Goal: Task Accomplishment & Management: Manage account settings

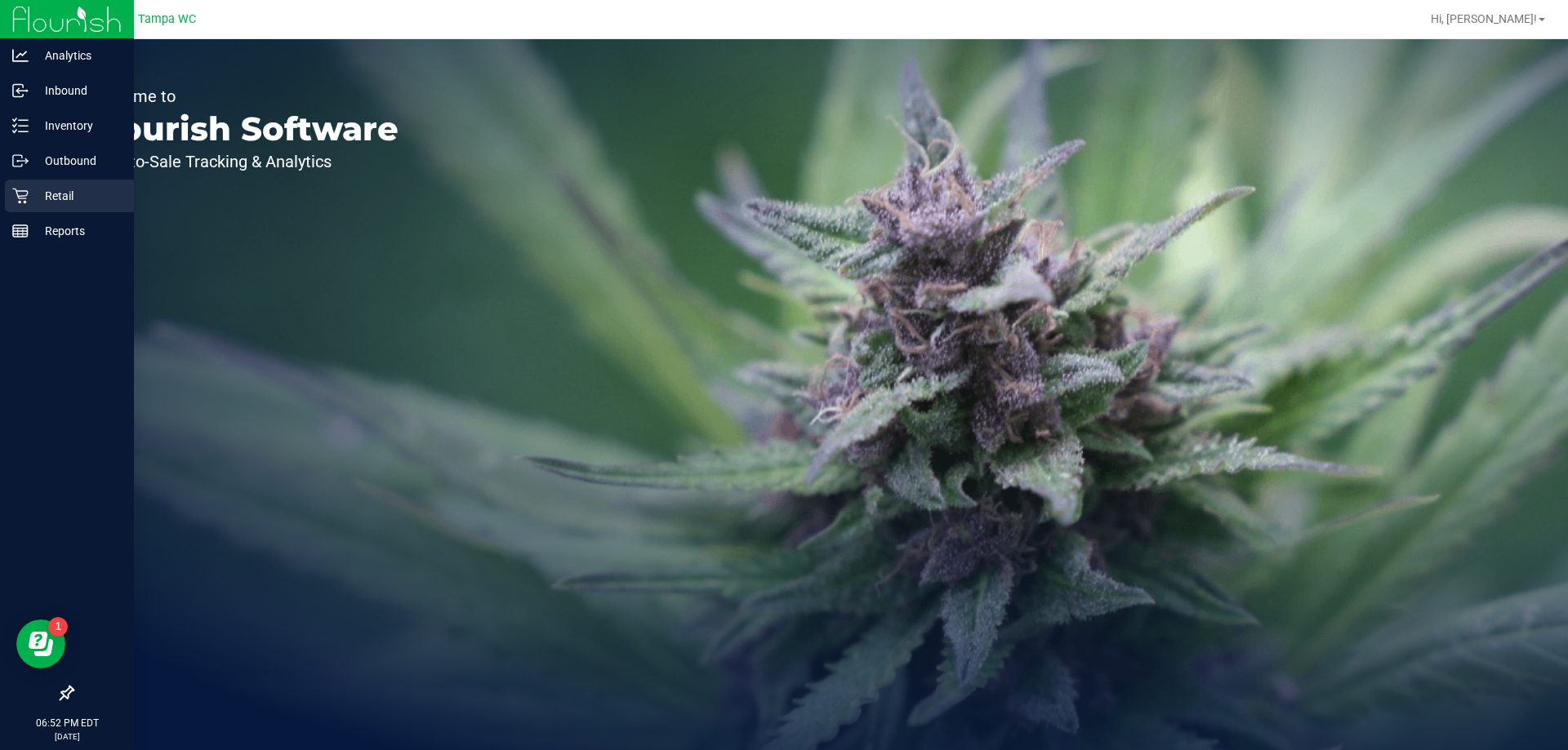
click at [49, 199] on p "Retail" at bounding box center [78, 196] width 98 height 20
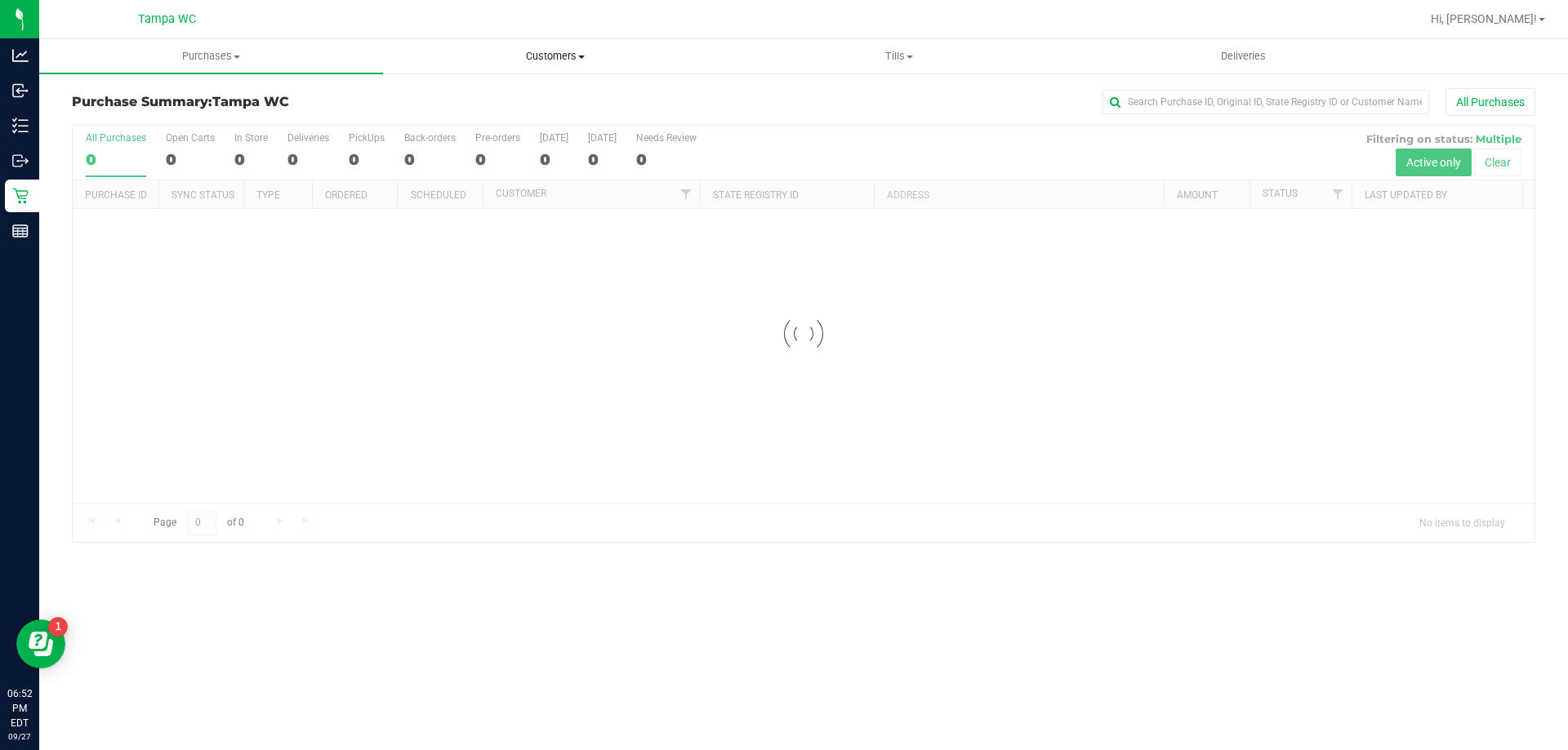
click at [601, 59] on span "Customers" at bounding box center [554, 56] width 343 height 15
click at [550, 97] on li "All customers" at bounding box center [554, 99] width 344 height 20
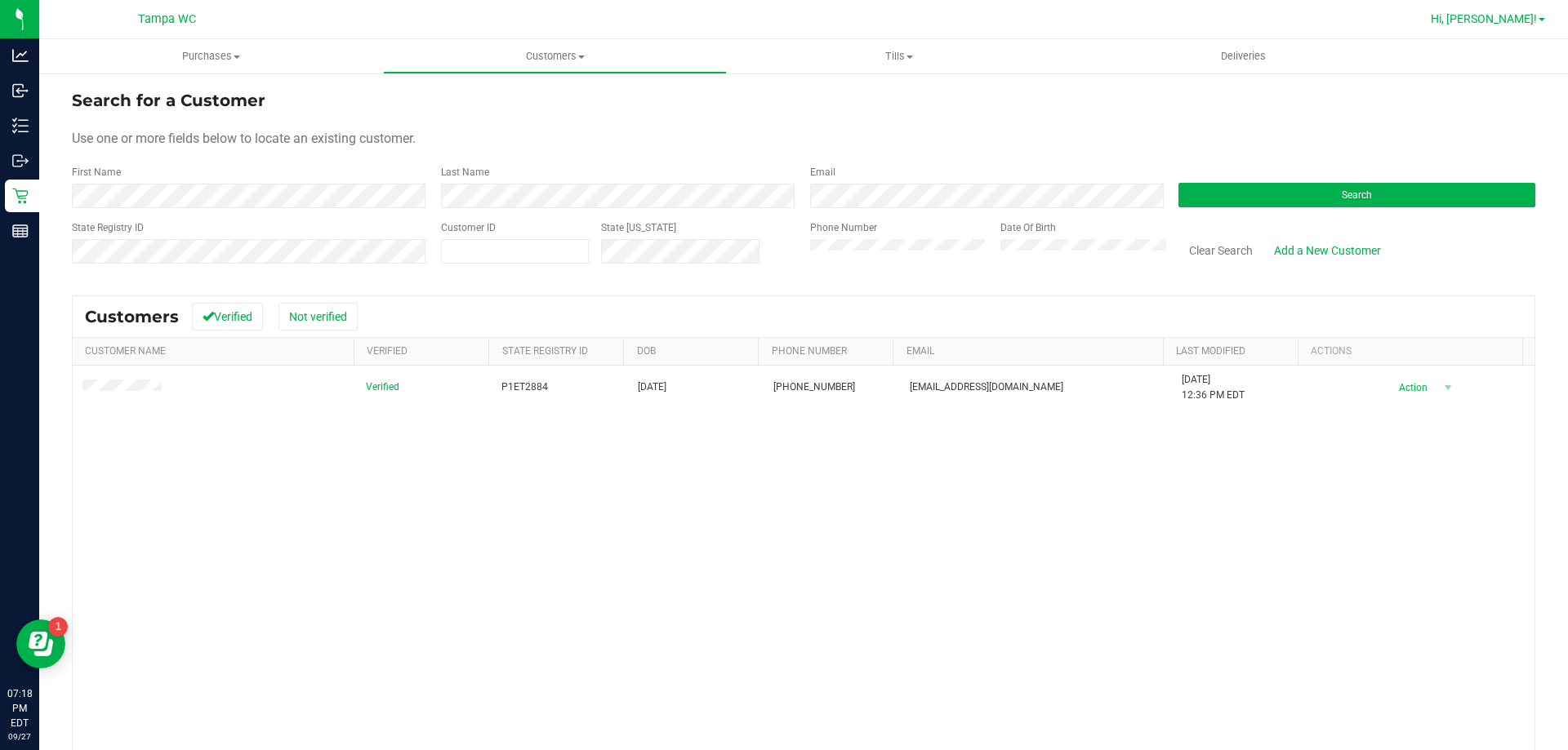
click at [1541, 17] on link "Hi, [PERSON_NAME]!" at bounding box center [1488, 19] width 128 height 17
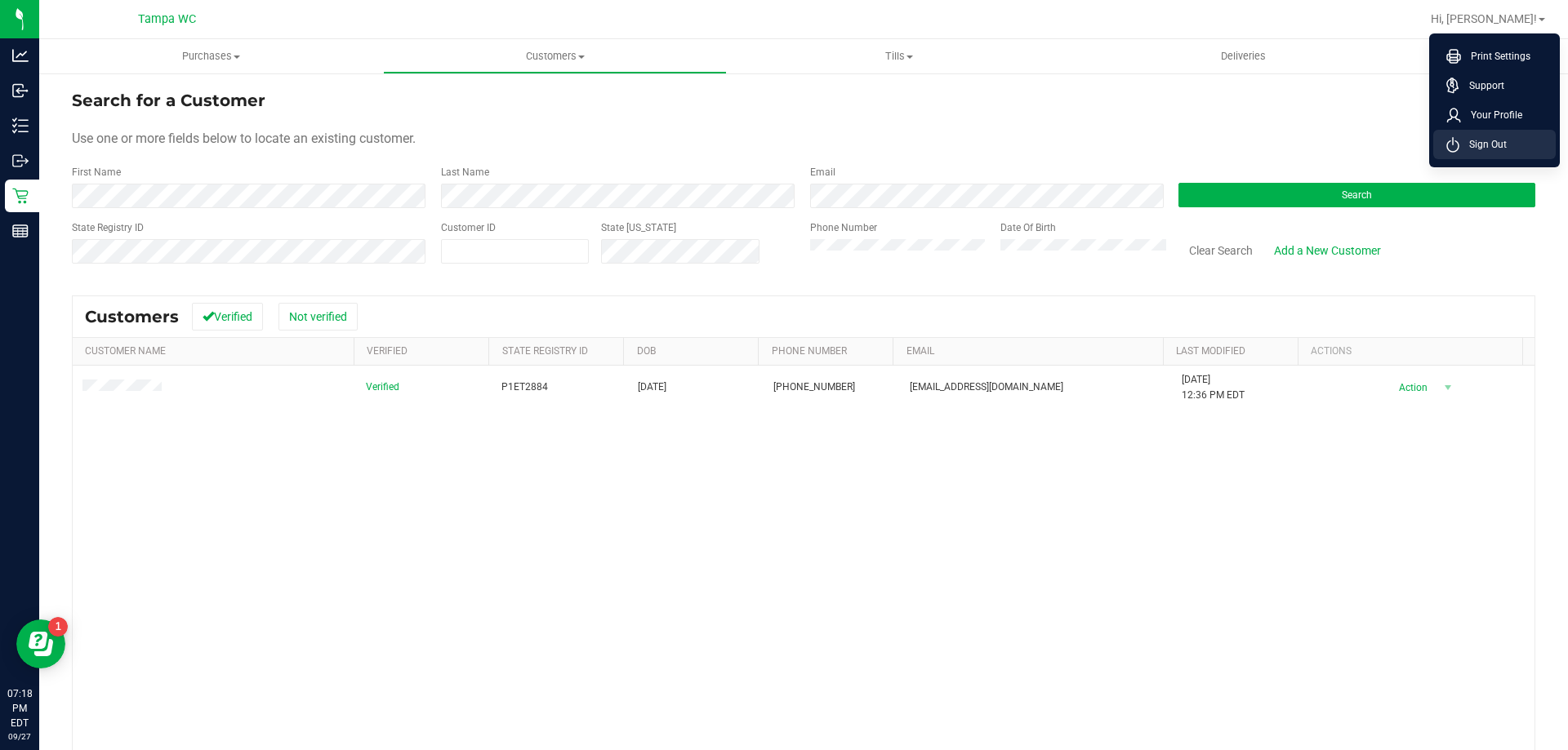
click at [1516, 138] on li "Sign Out" at bounding box center [1494, 145] width 123 height 29
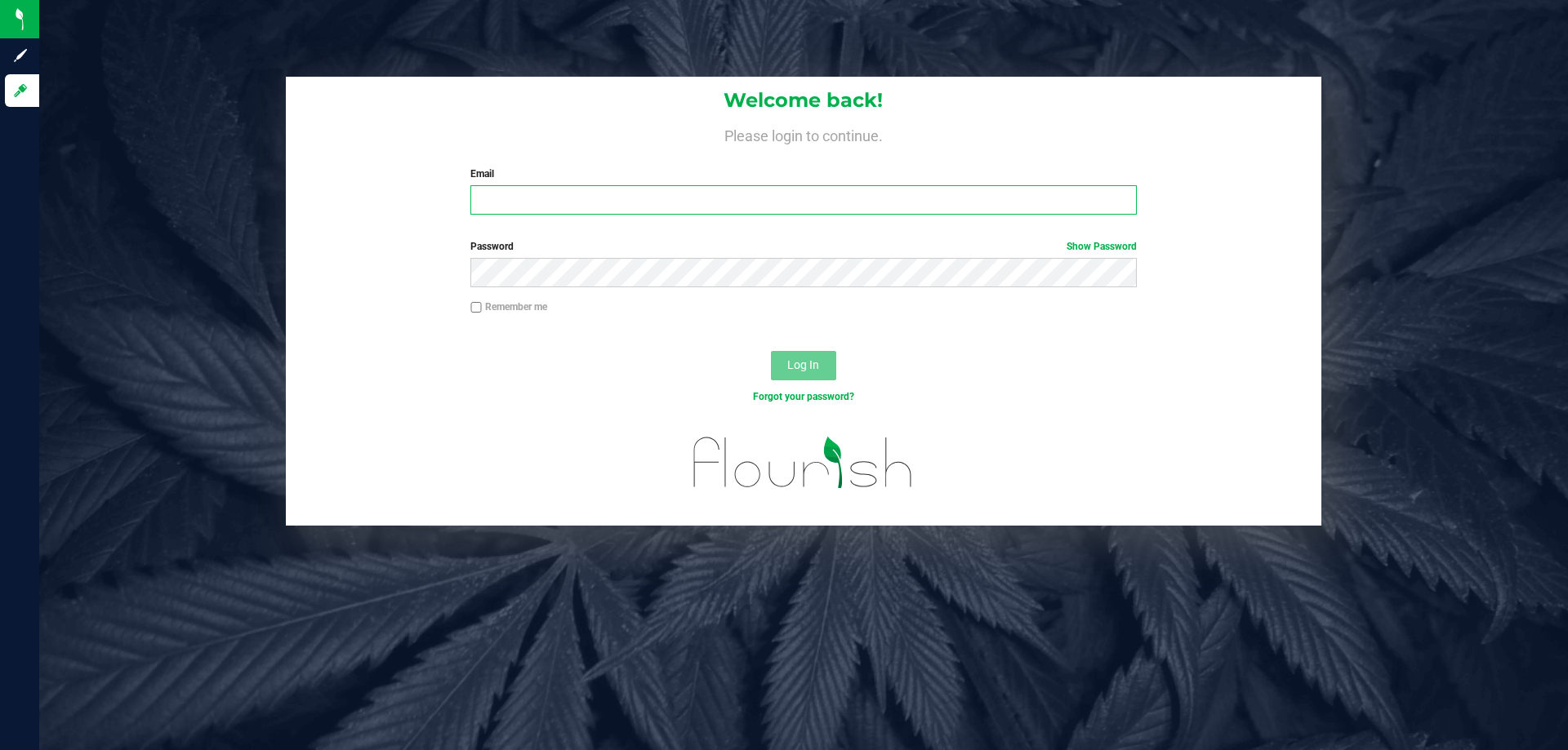
click at [536, 197] on input "Email" at bounding box center [803, 200] width 665 height 29
type input "[EMAIL_ADDRESS][DOMAIN_NAME]"
click at [771, 350] on button "Log In" at bounding box center [804, 365] width 65 height 29
